Goal: Use online tool/utility

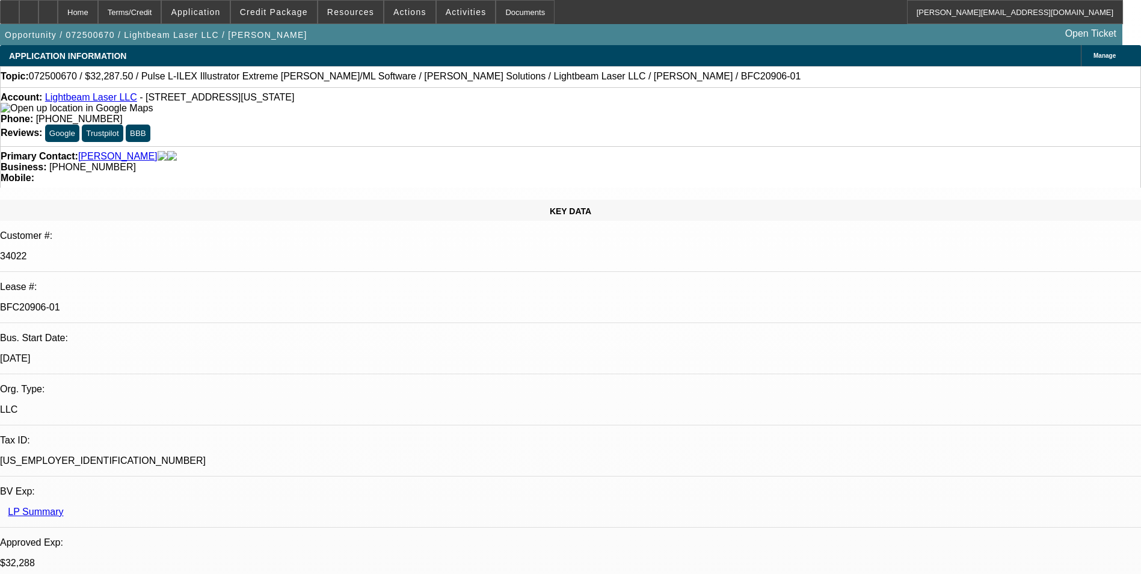
select select "0.1"
select select "2"
select select "0"
select select "0.1"
select select "2"
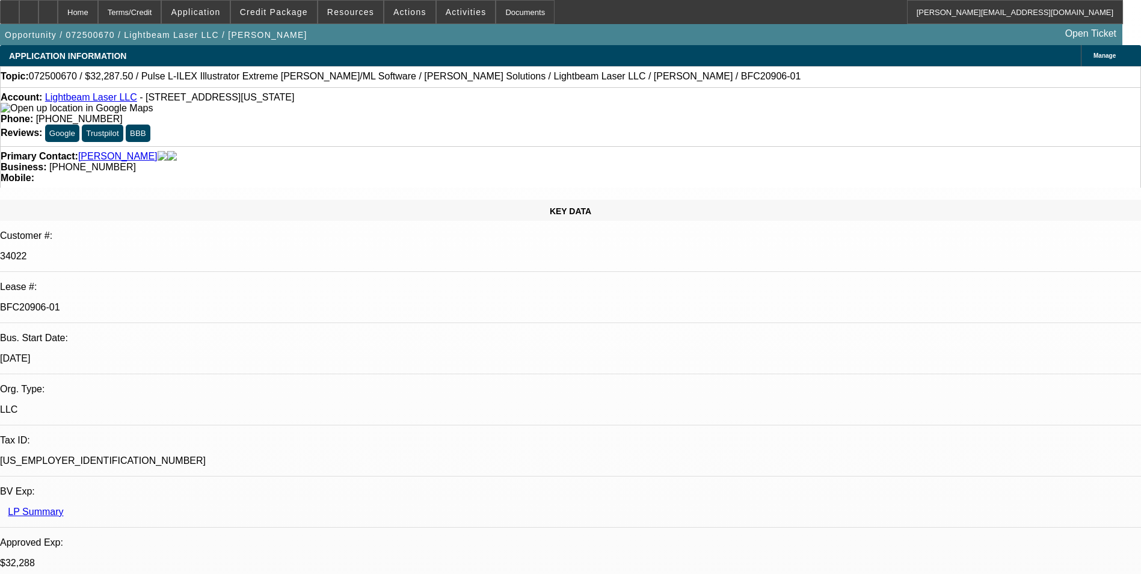
select select "0"
select select "0.1"
select select "2"
select select "0"
select select "0.1"
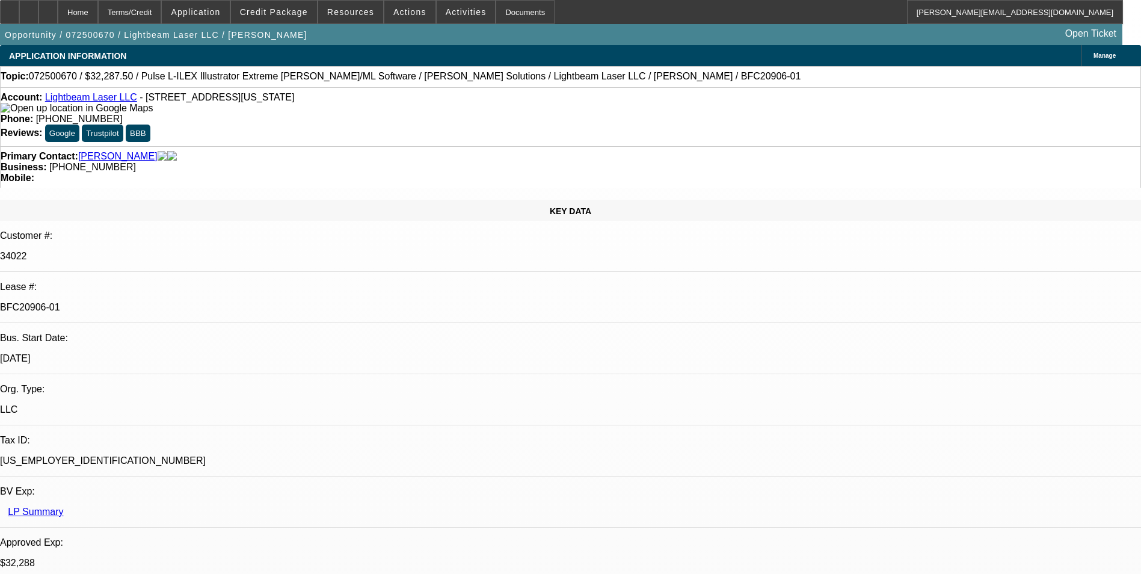
select select "2"
select select "0"
select select "1"
select select "2"
select select "6"
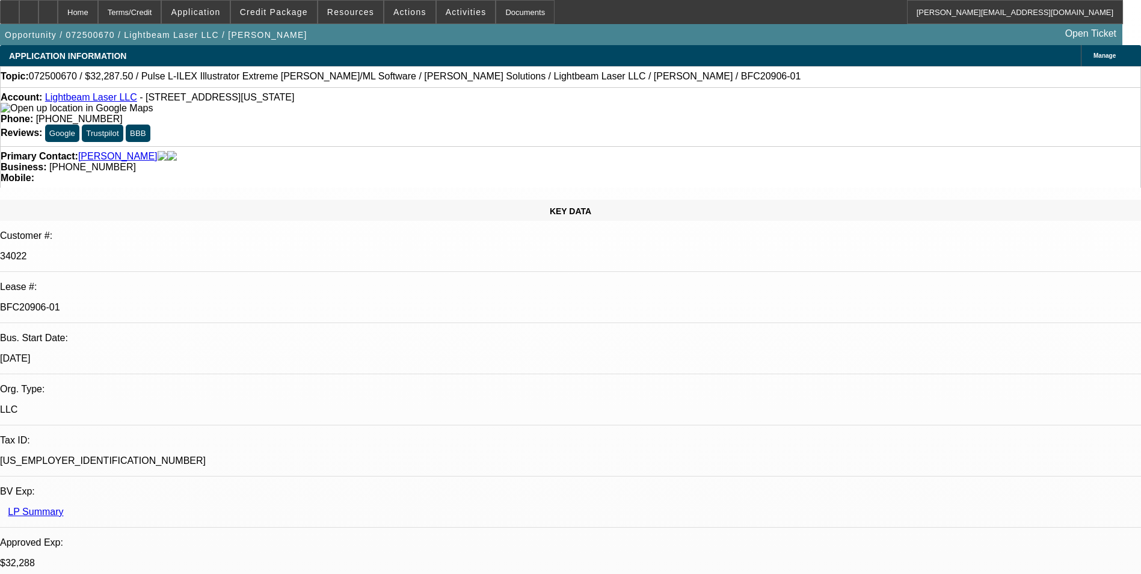
select select "1"
select select "2"
select select "6"
select select "1"
select select "2"
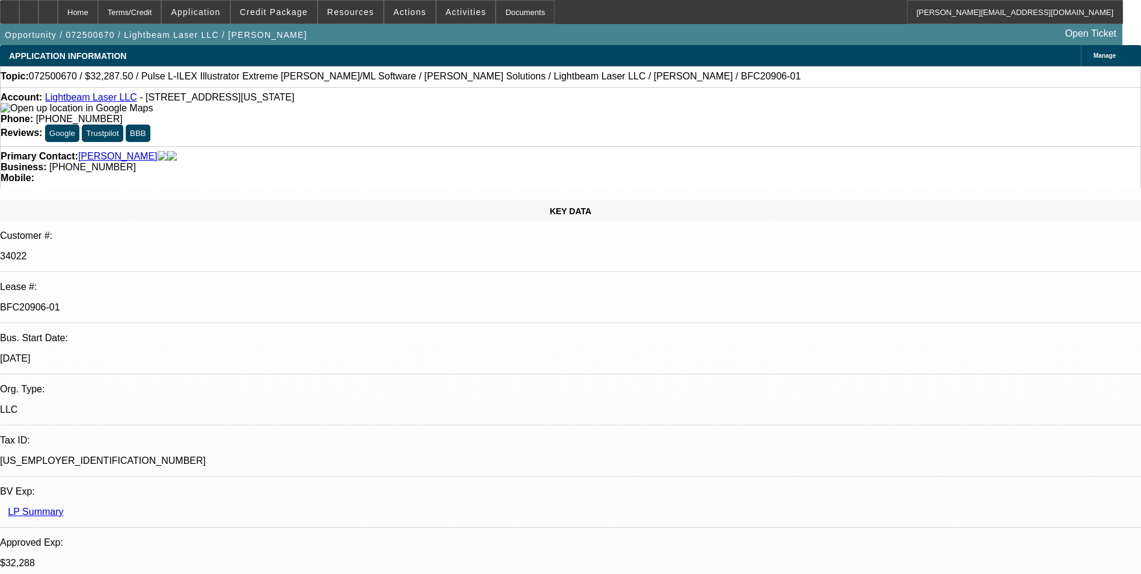
select select "6"
select select "1"
select select "2"
select select "6"
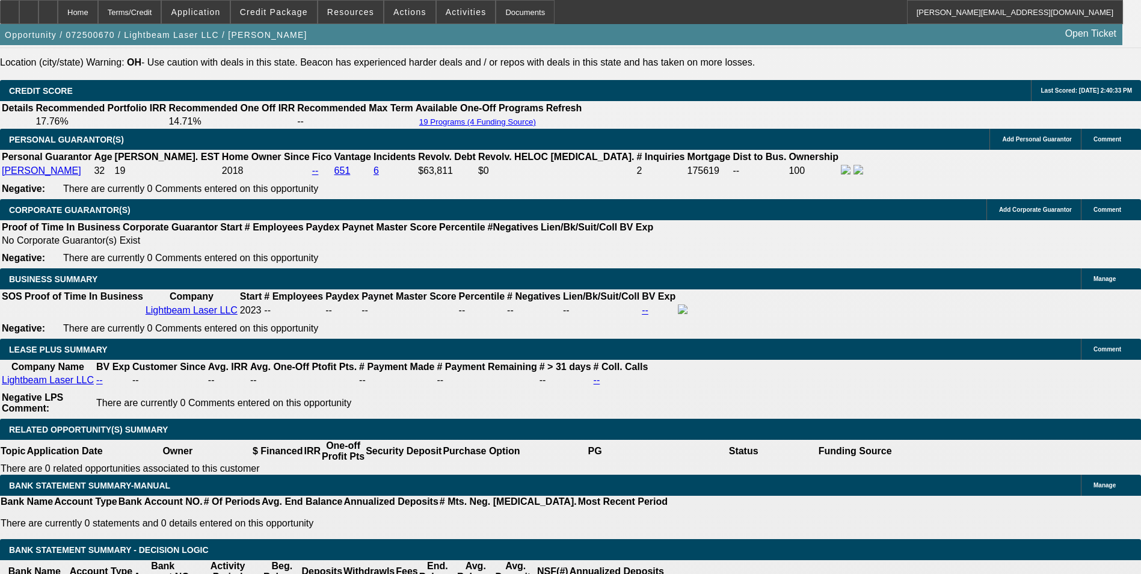
scroll to position [1804, 0]
